Goal: Check status: Check status

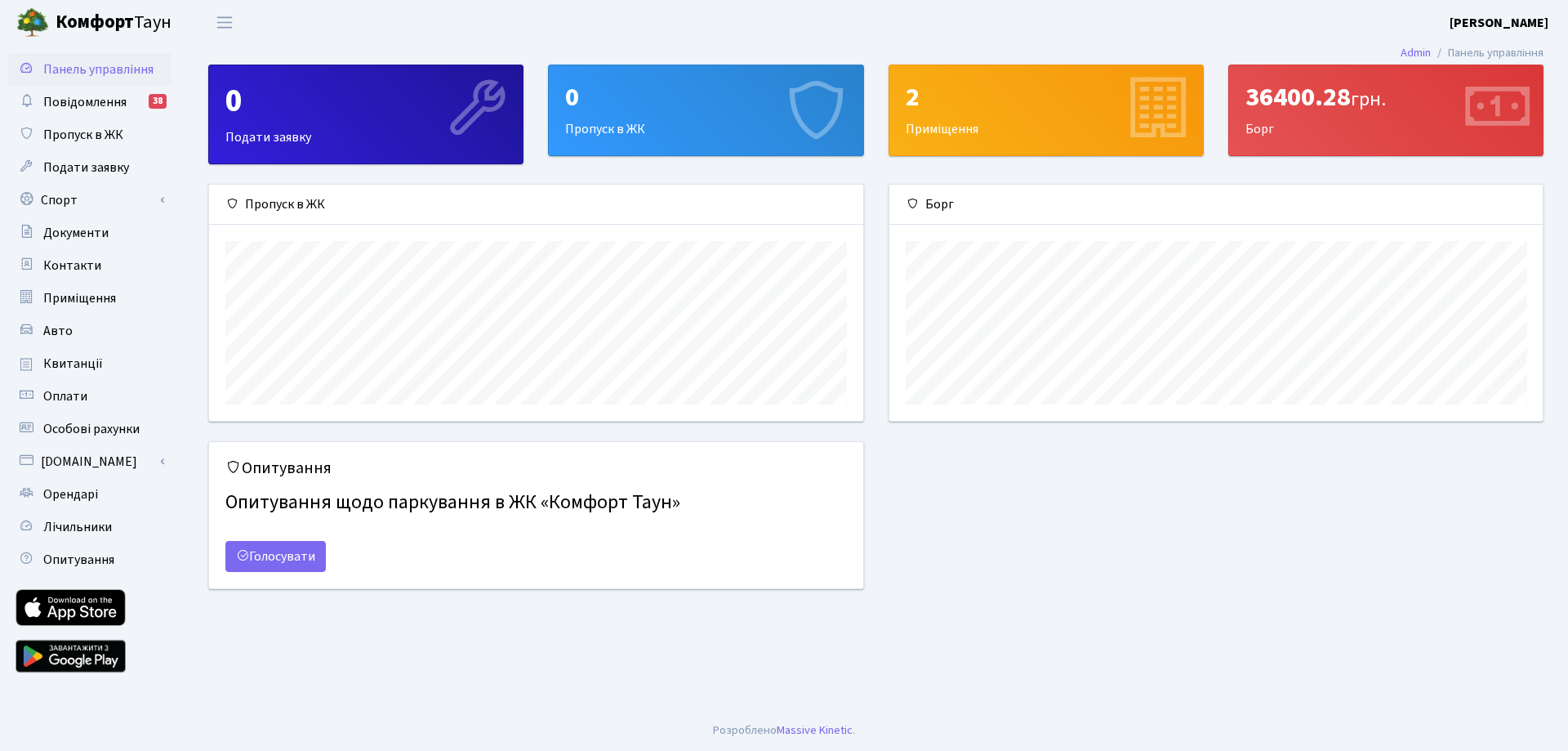
scroll to position [236, 653]
click at [668, 103] on div "0" at bounding box center [705, 97] width 281 height 31
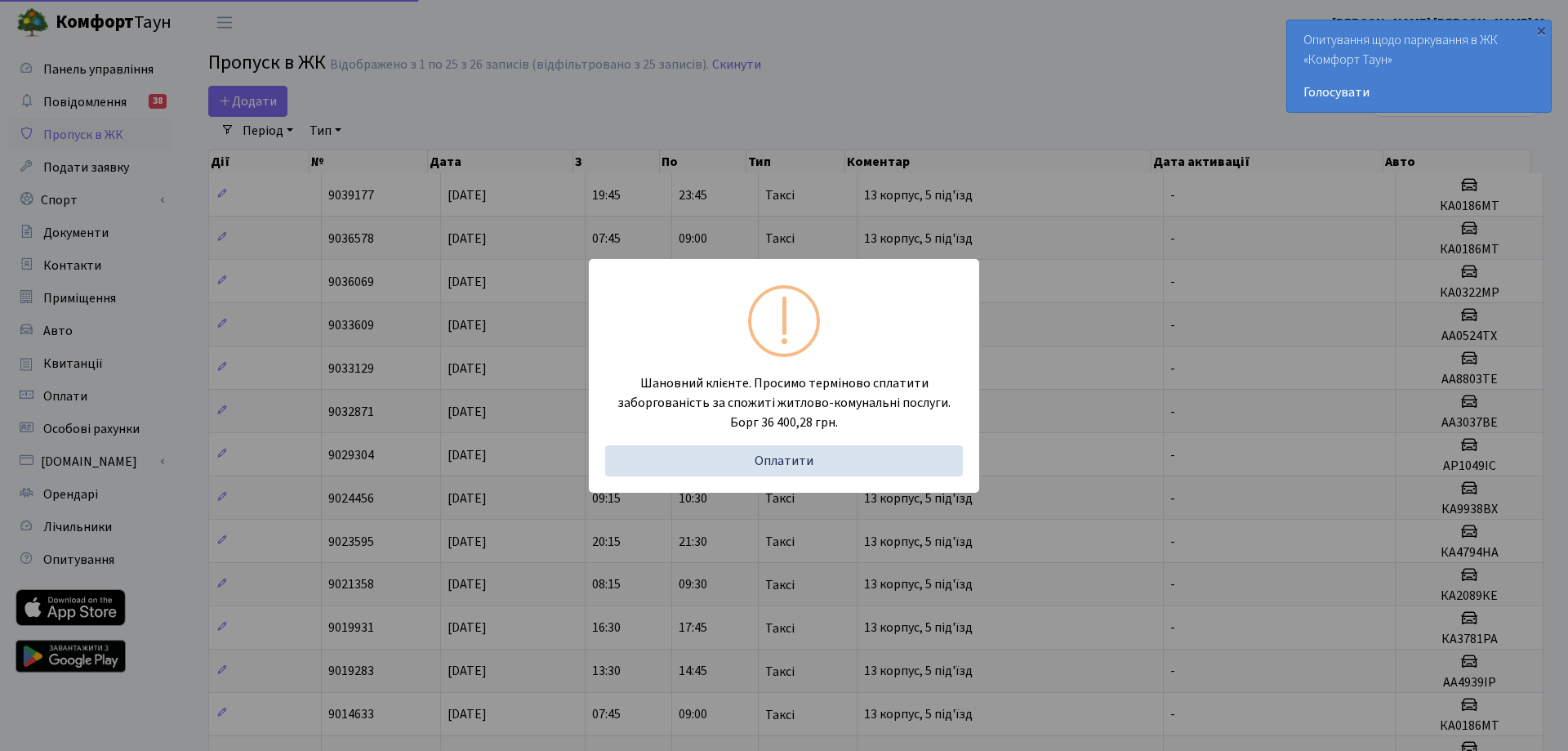
select select "25"
click at [791, 81] on div "Шановний клієнте. Просимо терміново сплатити заборгованість за спожиті житлово-…" at bounding box center [778, 375] width 1555 height 751
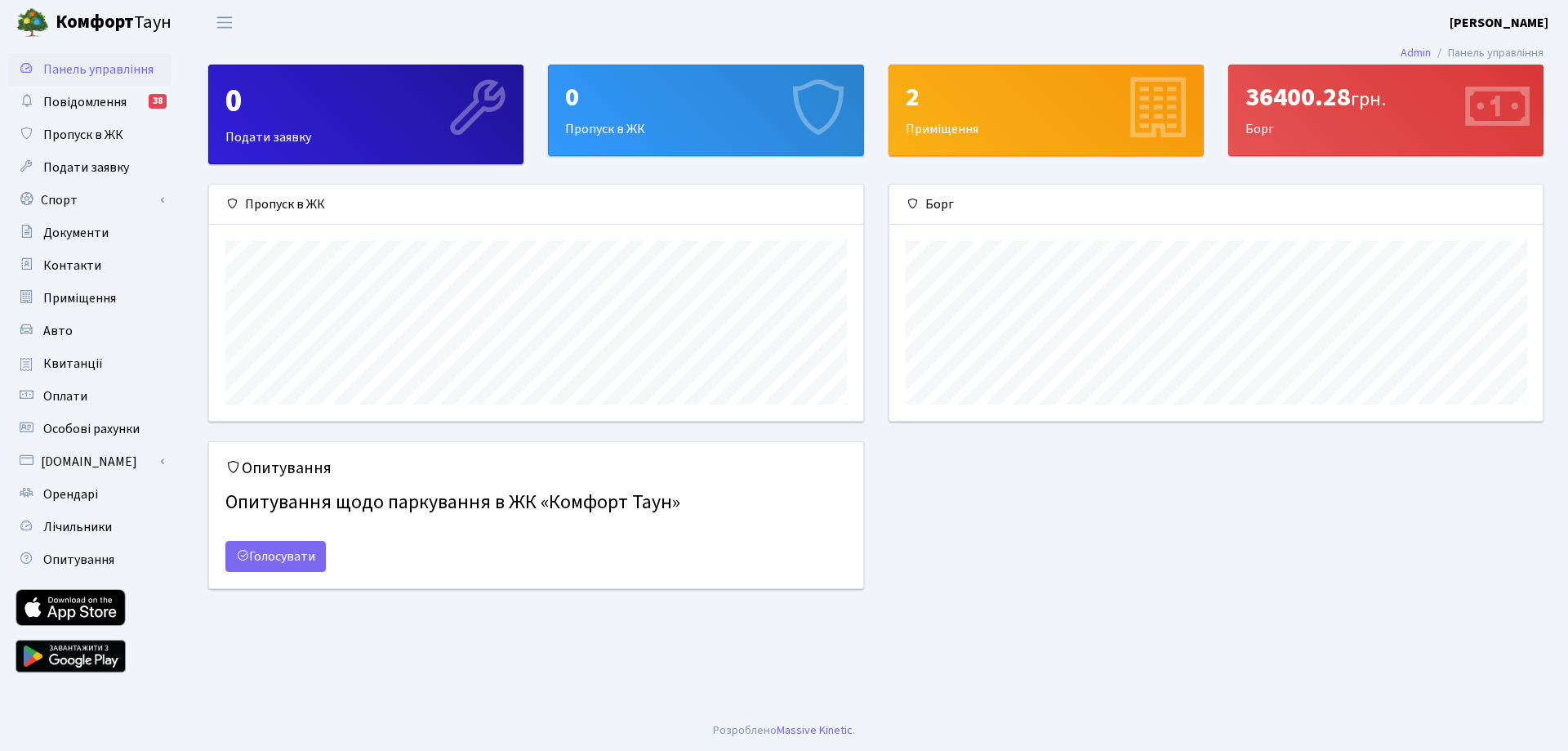
scroll to position [236, 653]
click at [678, 99] on div "0" at bounding box center [705, 97] width 281 height 31
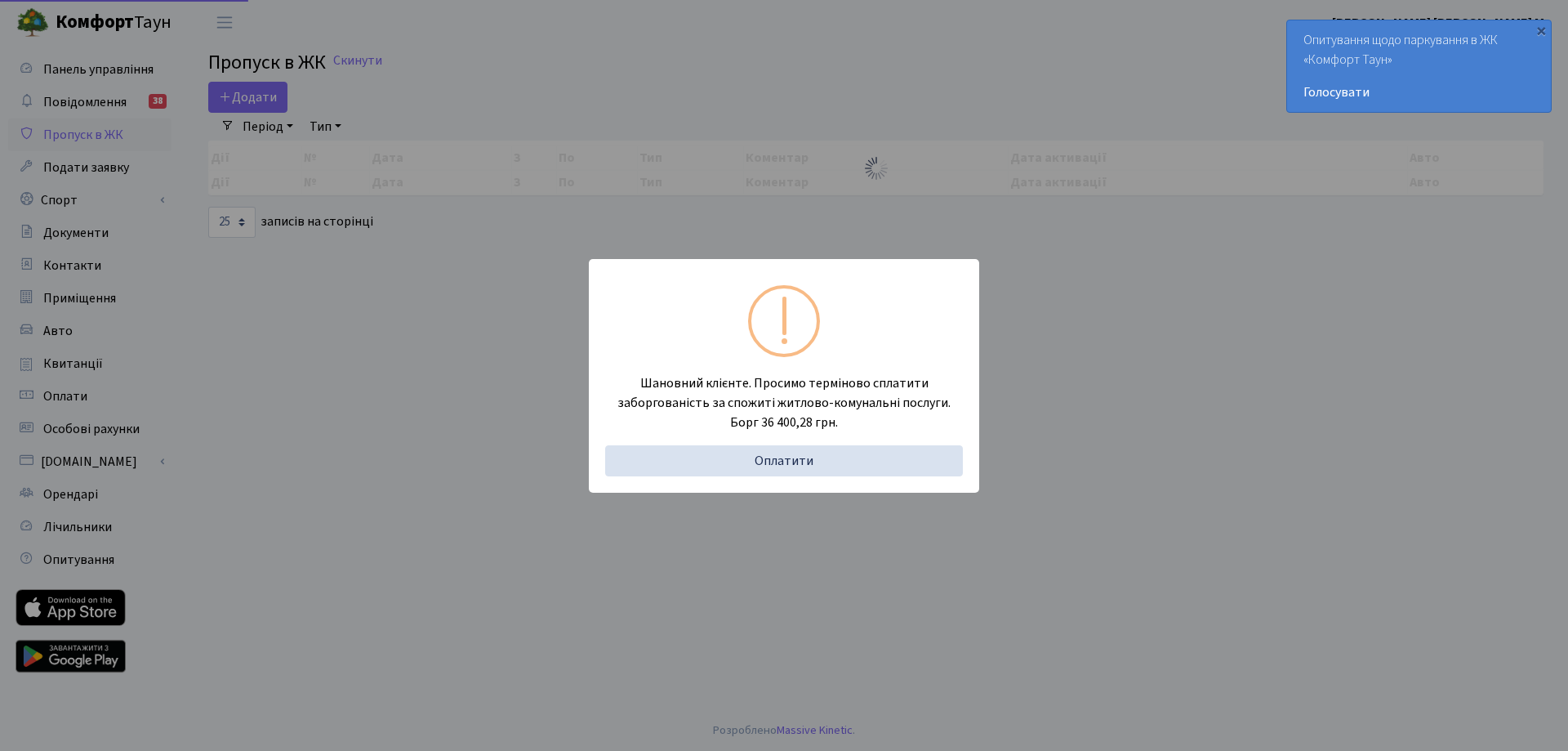
select select "25"
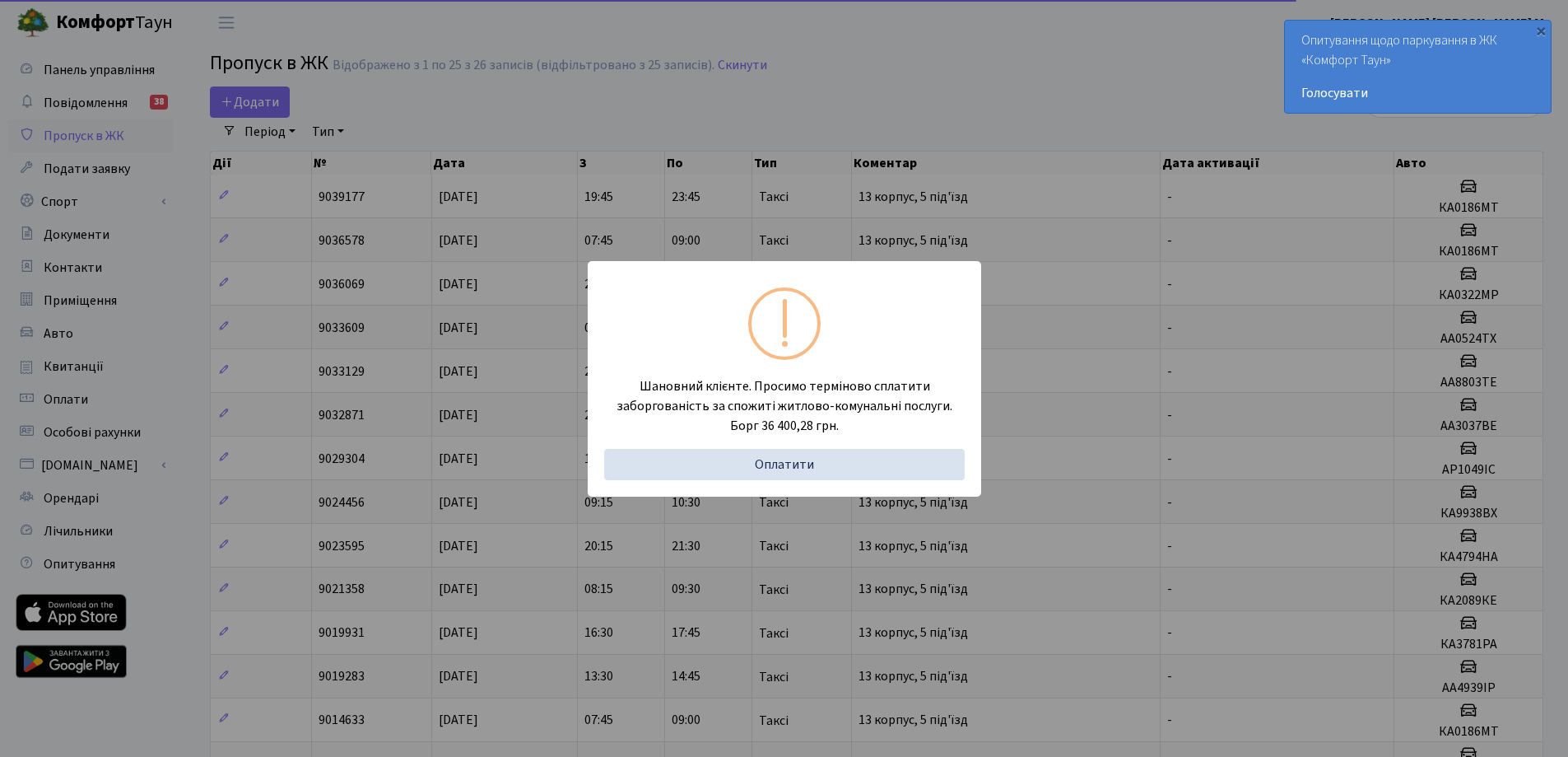
click at [804, 127] on div "Шановний клієнте. Просимо терміново сплатити заборгованість за спожиті житлово-…" at bounding box center [784, 378] width 1568 height 757
